Goal: Information Seeking & Learning: Learn about a topic

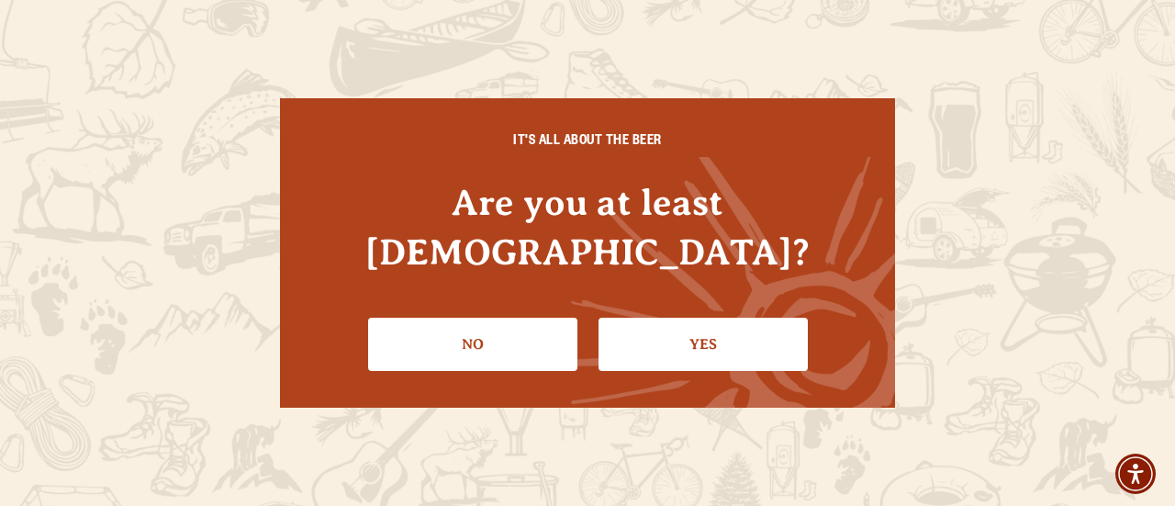
click at [692, 317] on link "Yes" at bounding box center [702, 343] width 209 height 53
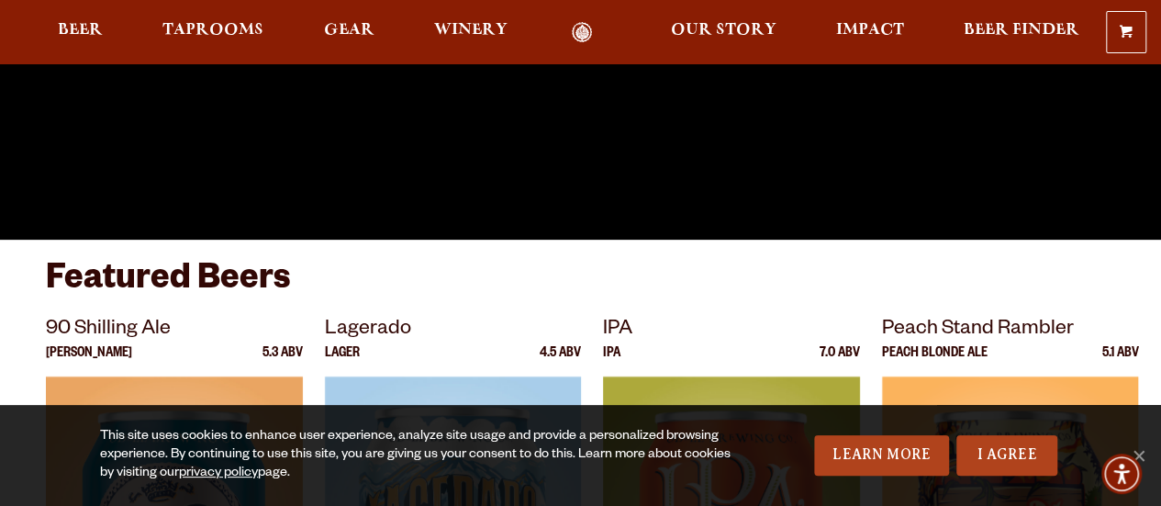
scroll to position [428, 0]
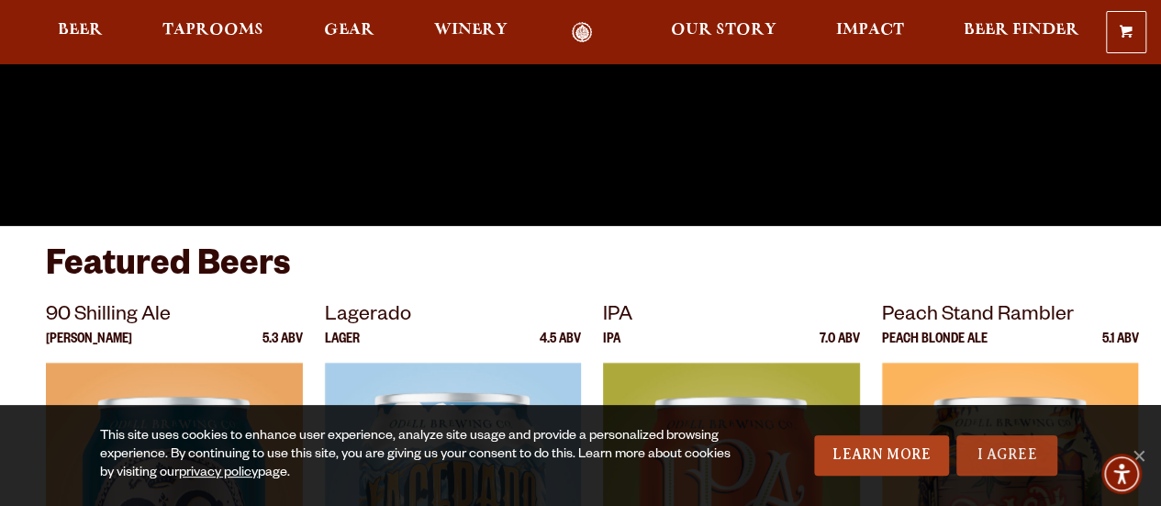
click at [992, 445] on link "I Agree" at bounding box center [1006, 455] width 101 height 40
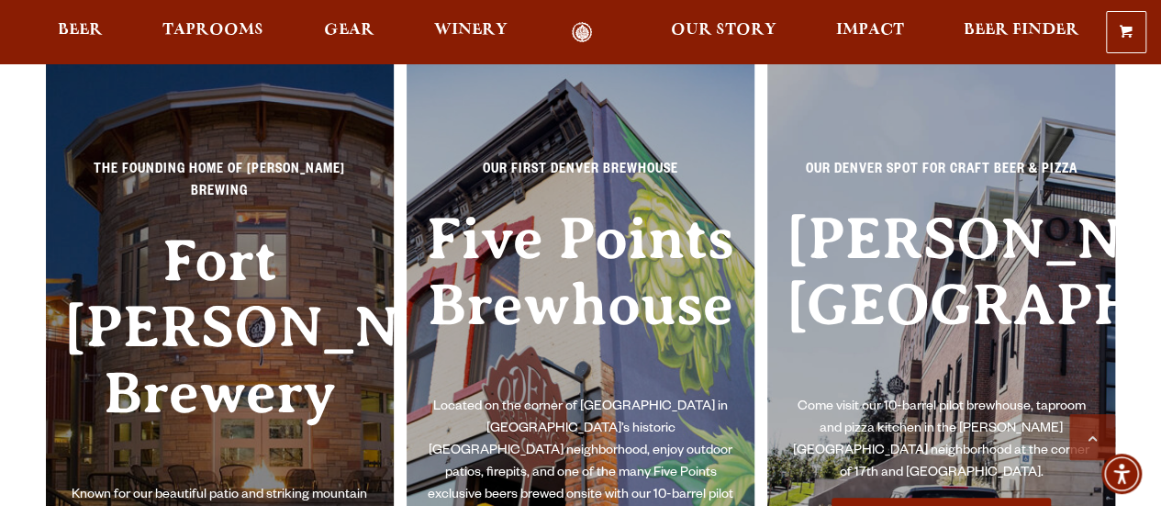
scroll to position [3884, 0]
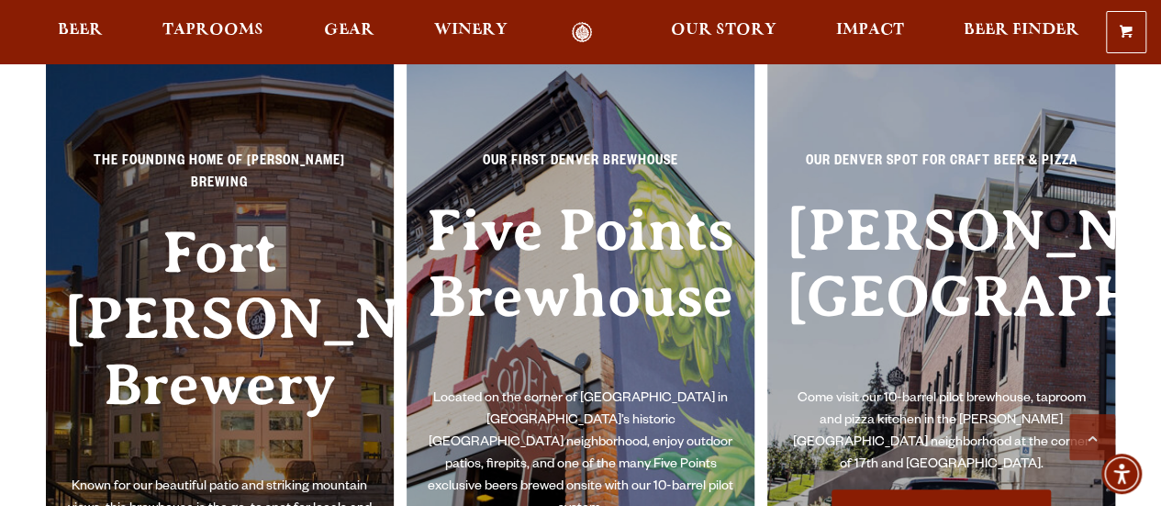
click at [206, 353] on h3 "Fort [PERSON_NAME] Brewery" at bounding box center [219, 348] width 311 height 258
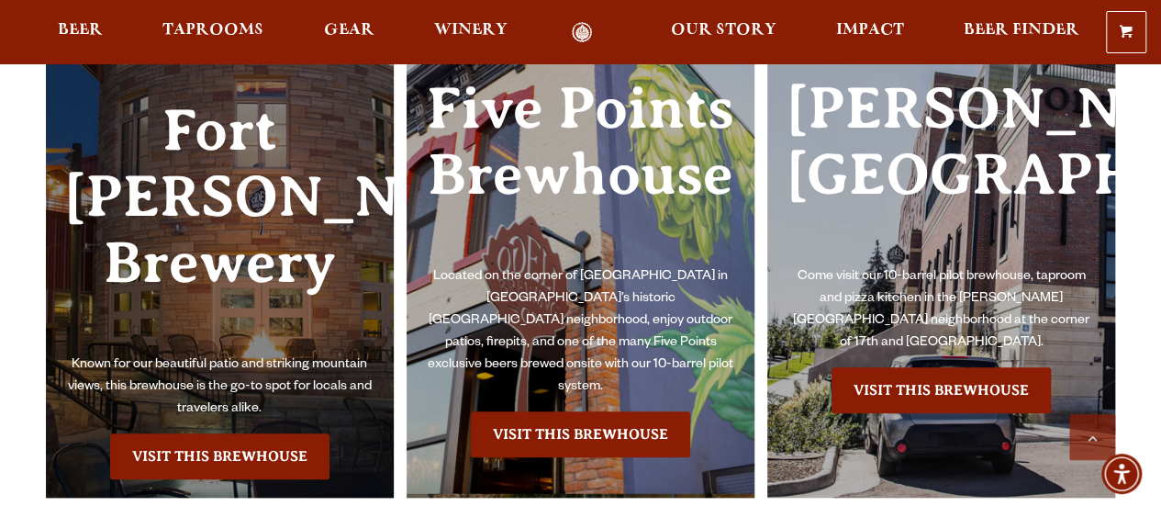
scroll to position [4006, 0]
click at [214, 433] on link "Visit this Brewhouse" at bounding box center [219, 456] width 219 height 46
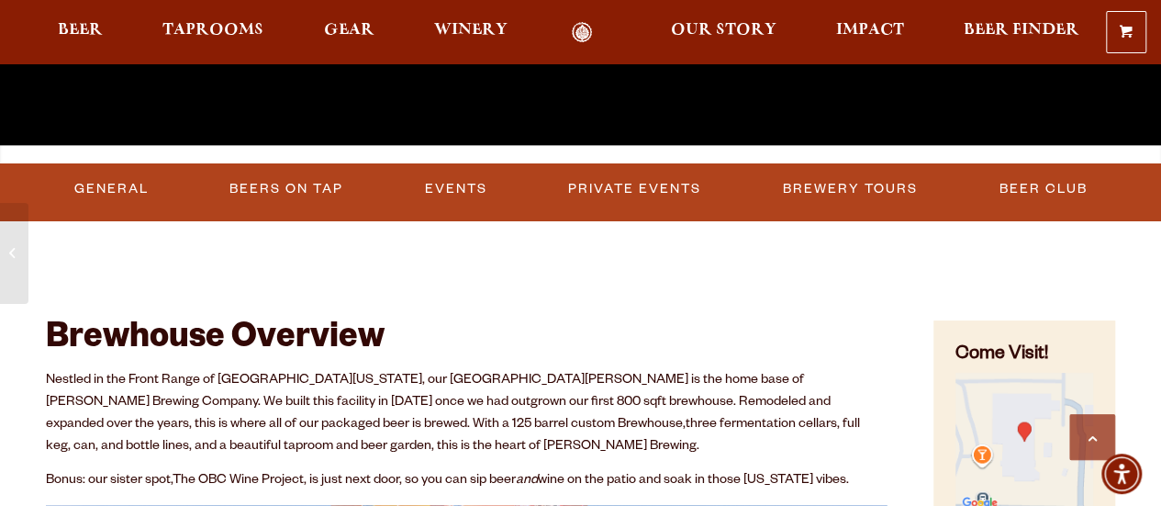
scroll to position [519, 0]
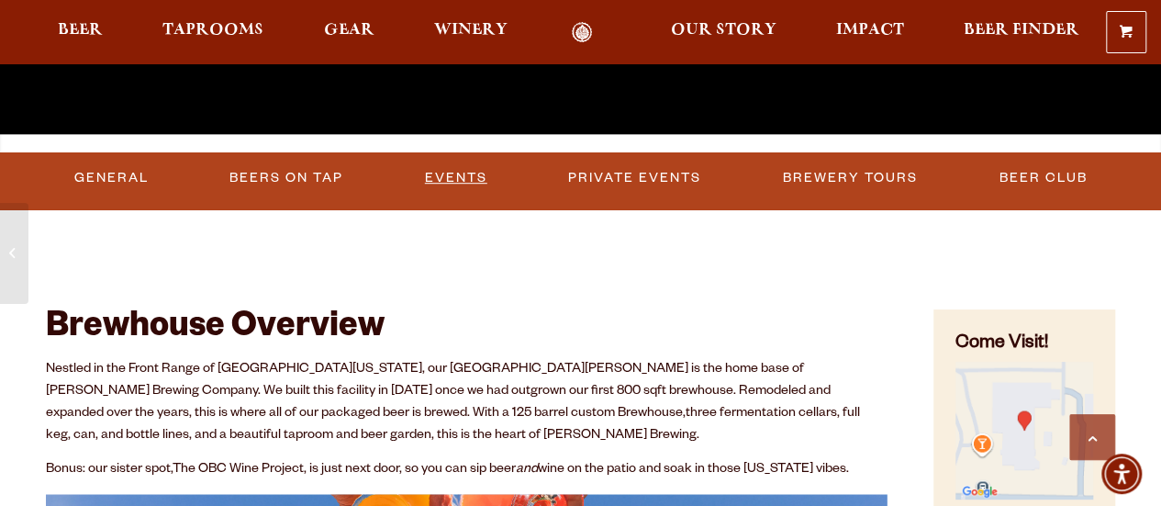
click at [483, 172] on link "Events" at bounding box center [456, 178] width 77 height 42
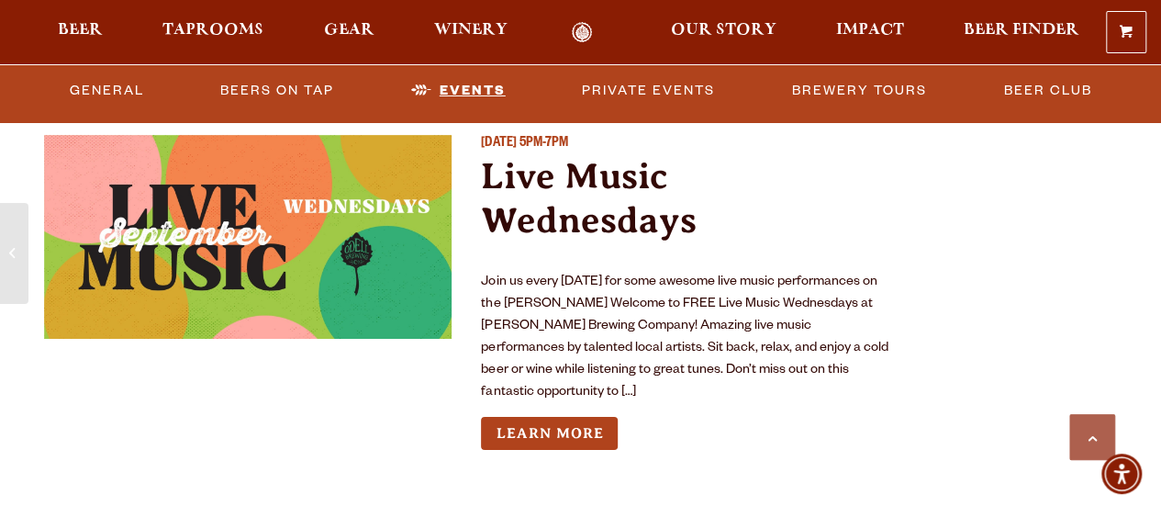
scroll to position [6669, 0]
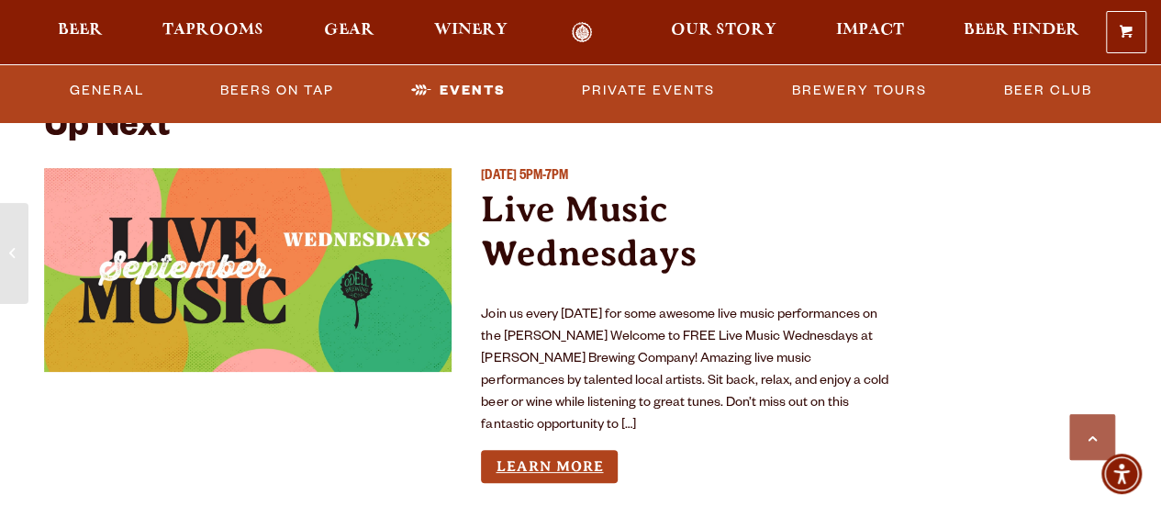
click at [529, 462] on link "Learn More" at bounding box center [549, 467] width 137 height 34
